Goal: Information Seeking & Learning: Check status

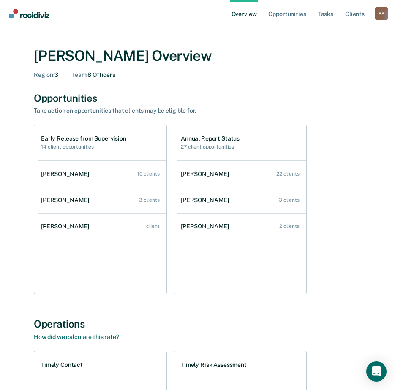
click at [355, 204] on div "Early Release from Supervision 14 client opportunities [PERSON_NAME] 10 clients…" at bounding box center [197, 210] width 327 height 170
click at [335, 238] on div "Early Release from Supervision 14 client opportunities [PERSON_NAME] 10 clients…" at bounding box center [197, 210] width 327 height 170
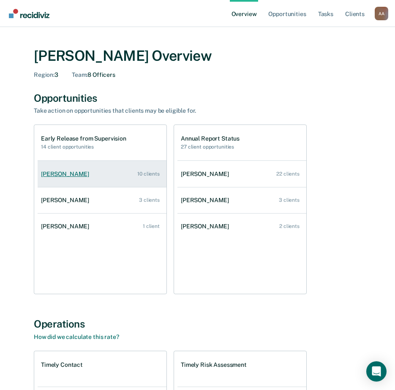
click at [56, 175] on div "[PERSON_NAME]" at bounding box center [66, 174] width 51 height 7
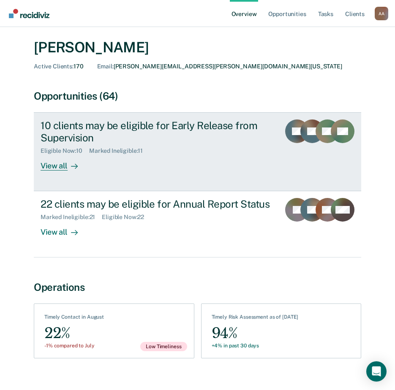
scroll to position [35, 0]
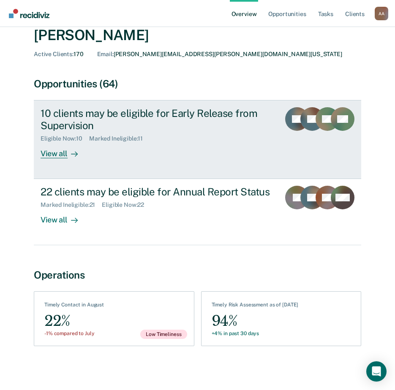
click at [53, 154] on div "View all" at bounding box center [64, 150] width 47 height 16
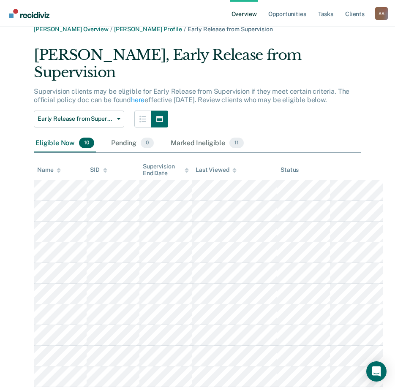
scroll to position [19, 0]
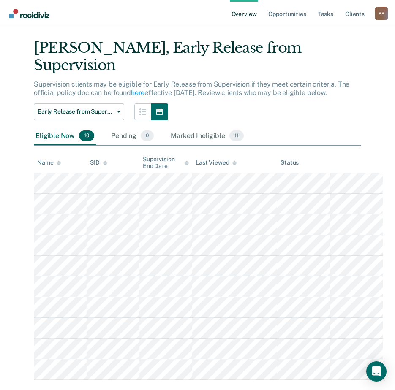
click at [9, 282] on main "[PERSON_NAME] Overview / [PERSON_NAME] Profile / Early Release from Supervision…" at bounding box center [197, 207] width 395 height 398
click at [17, 254] on div "[PERSON_NAME] Overview / [PERSON_NAME] Profile / Early Release from Supervision…" at bounding box center [197, 199] width 374 height 361
click at [18, 196] on div "[PERSON_NAME] Overview / [PERSON_NAME] Profile / Early Release from Supervision…" at bounding box center [197, 199] width 374 height 361
click at [19, 170] on div "[PERSON_NAME] Overview / [PERSON_NAME] Profile / Early Release from Supervision…" at bounding box center [197, 199] width 374 height 361
click at [19, 171] on div "[PERSON_NAME] Overview / [PERSON_NAME] Profile / Early Release from Supervision…" at bounding box center [197, 199] width 374 height 361
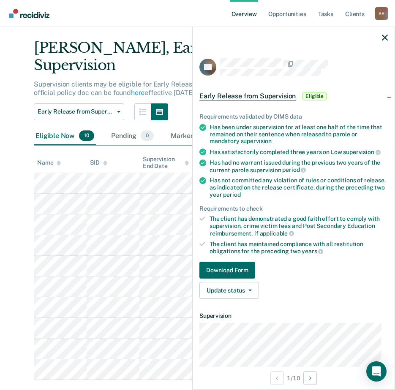
click at [331, 260] on div "Requirements validated by OIMS data Has been under supervision for at least one…" at bounding box center [293, 203] width 202 height 206
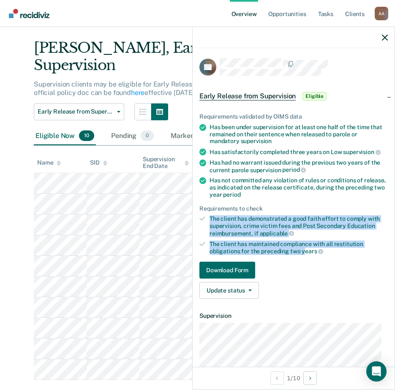
drag, startPoint x: 210, startPoint y: 218, endPoint x: 304, endPoint y: 247, distance: 98.1
click at [304, 247] on ul "Requirements validated by OIMS data Has been under supervision for at least one…" at bounding box center [293, 184] width 188 height 142
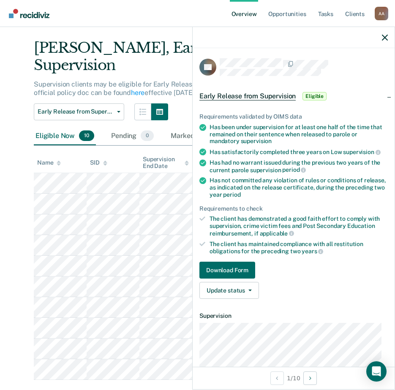
drag, startPoint x: 304, startPoint y: 247, endPoint x: 273, endPoint y: 168, distance: 85.0
click at [273, 168] on div "Has had no warrant issued during the previous two years of the current parole s…" at bounding box center [298, 166] width 178 height 14
click at [386, 35] on icon "button" at bounding box center [385, 38] width 6 height 6
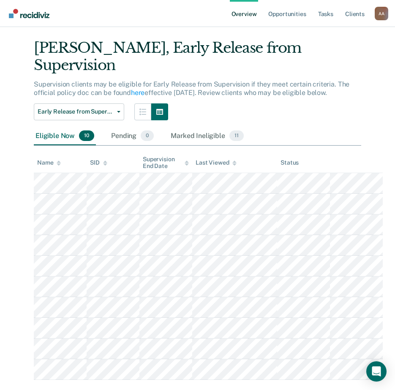
click at [10, 246] on main "[PERSON_NAME] Overview / [PERSON_NAME] Profile / Early Release from Supervision…" at bounding box center [197, 207] width 395 height 398
click at [22, 279] on div "[PERSON_NAME] Overview / [PERSON_NAME] Profile / Early Release from Supervision…" at bounding box center [197, 199] width 374 height 361
click at [138, 375] on main "[PERSON_NAME] Overview / [PERSON_NAME] Profile / Early Release from Supervision…" at bounding box center [197, 207] width 395 height 398
click at [98, 103] on button "Early Release from Supervision" at bounding box center [79, 111] width 90 height 17
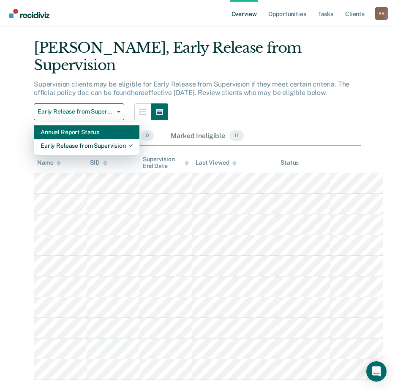
click at [84, 125] on div "Annual Report Status" at bounding box center [87, 132] width 92 height 14
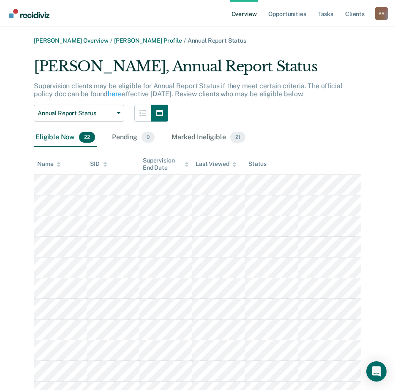
click at [18, 208] on div "[PERSON_NAME] Overview / [PERSON_NAME] Profile / Annual Report Status [PERSON_N…" at bounding box center [197, 333] width 374 height 593
click at [287, 102] on div "Supervision clients may be eligible for Annual Report Status if they meet certa…" at bounding box center [197, 93] width 327 height 23
click at [287, 100] on div "Supervision clients may be eligible for Annual Report Status if they meet certa…" at bounding box center [197, 93] width 327 height 23
